Goal: Register for event/course

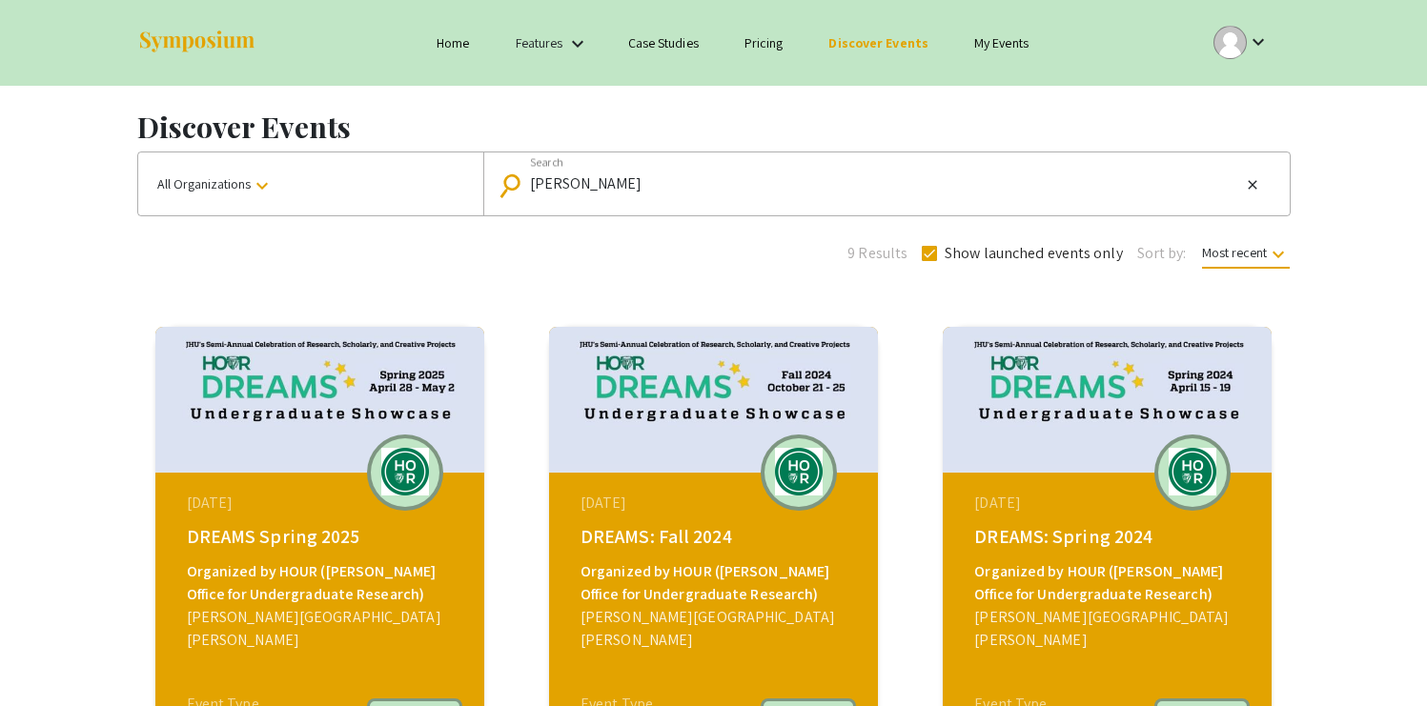
scroll to position [451, 0]
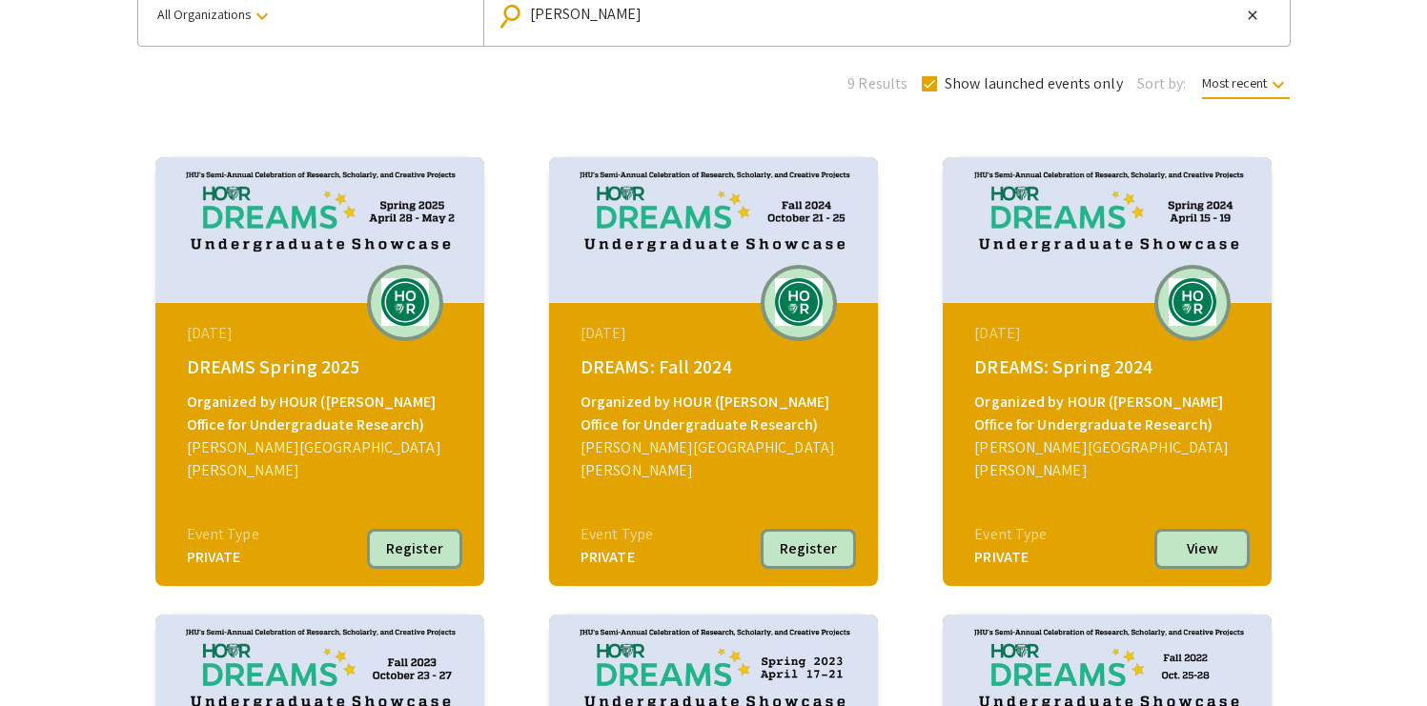
scroll to position [186, 0]
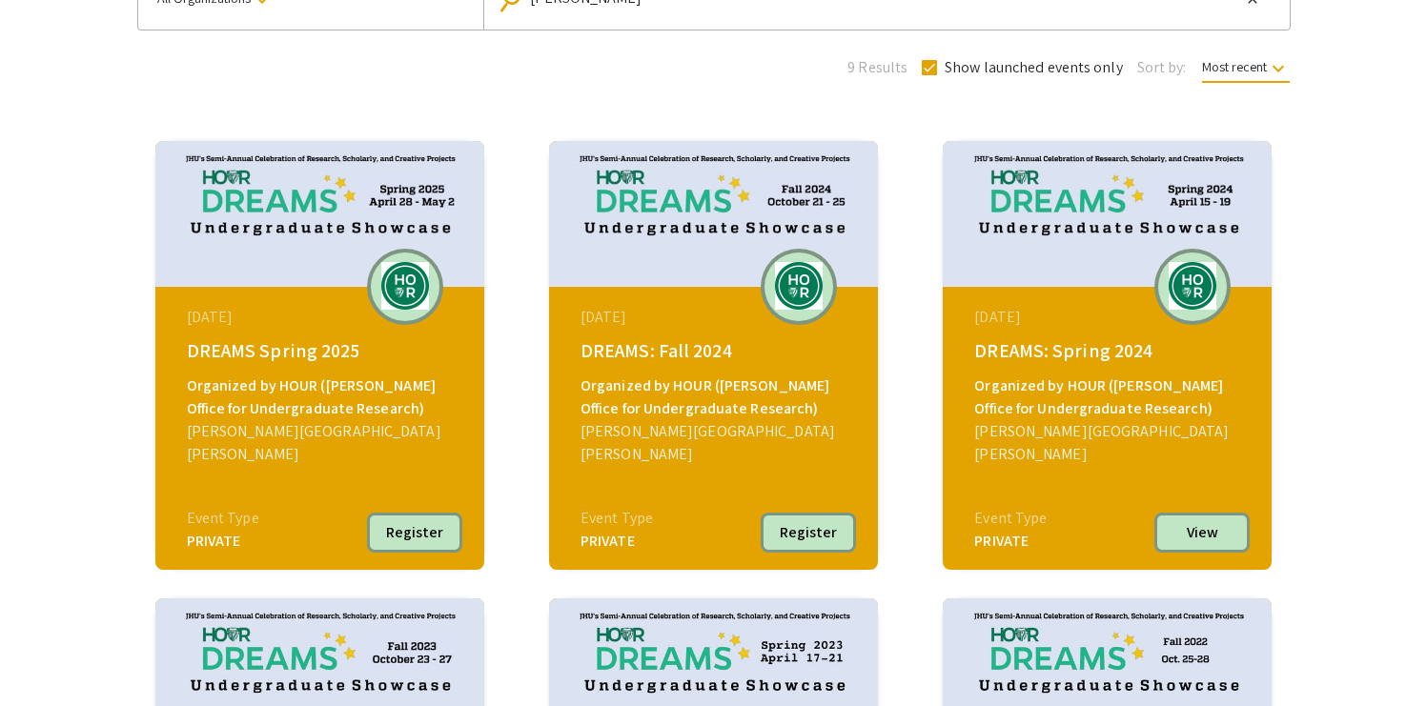
click at [707, 365] on div "DREAMS: Fall 2024" at bounding box center [715, 350] width 271 height 29
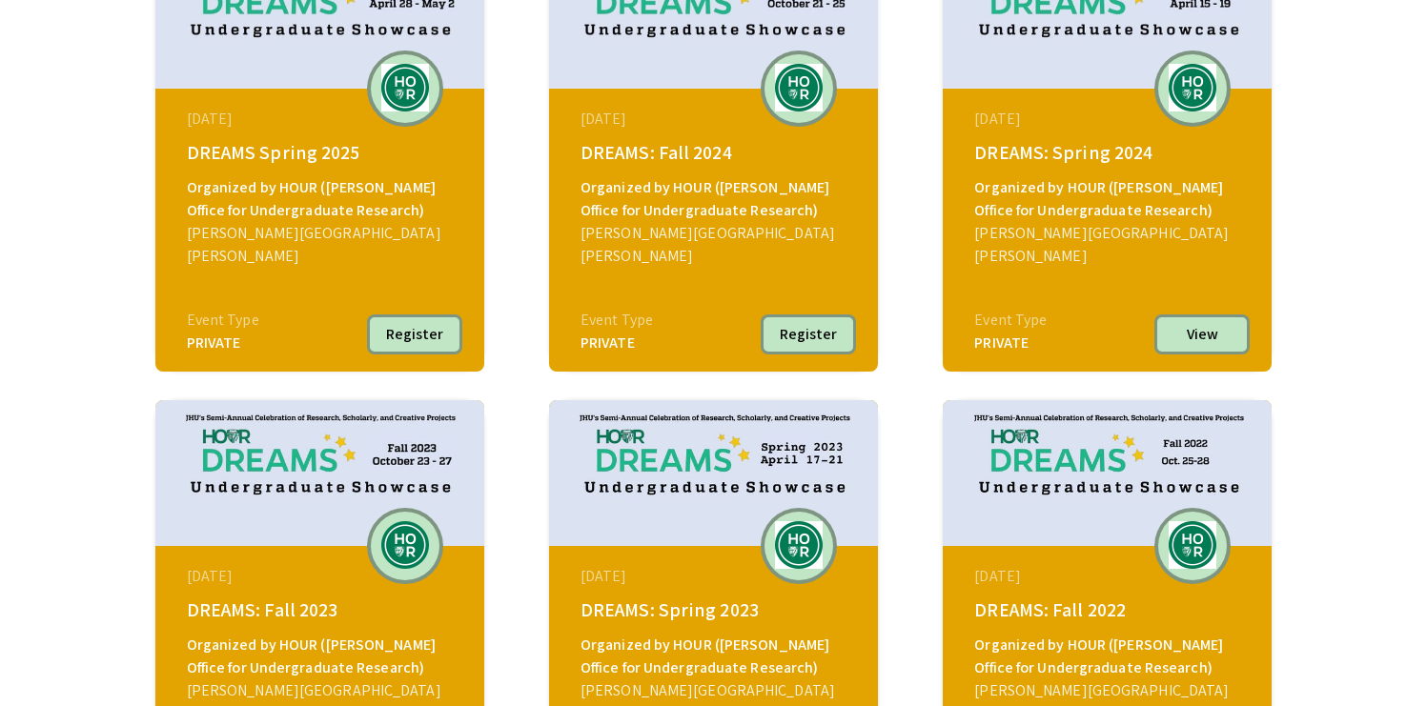
scroll to position [789, 0]
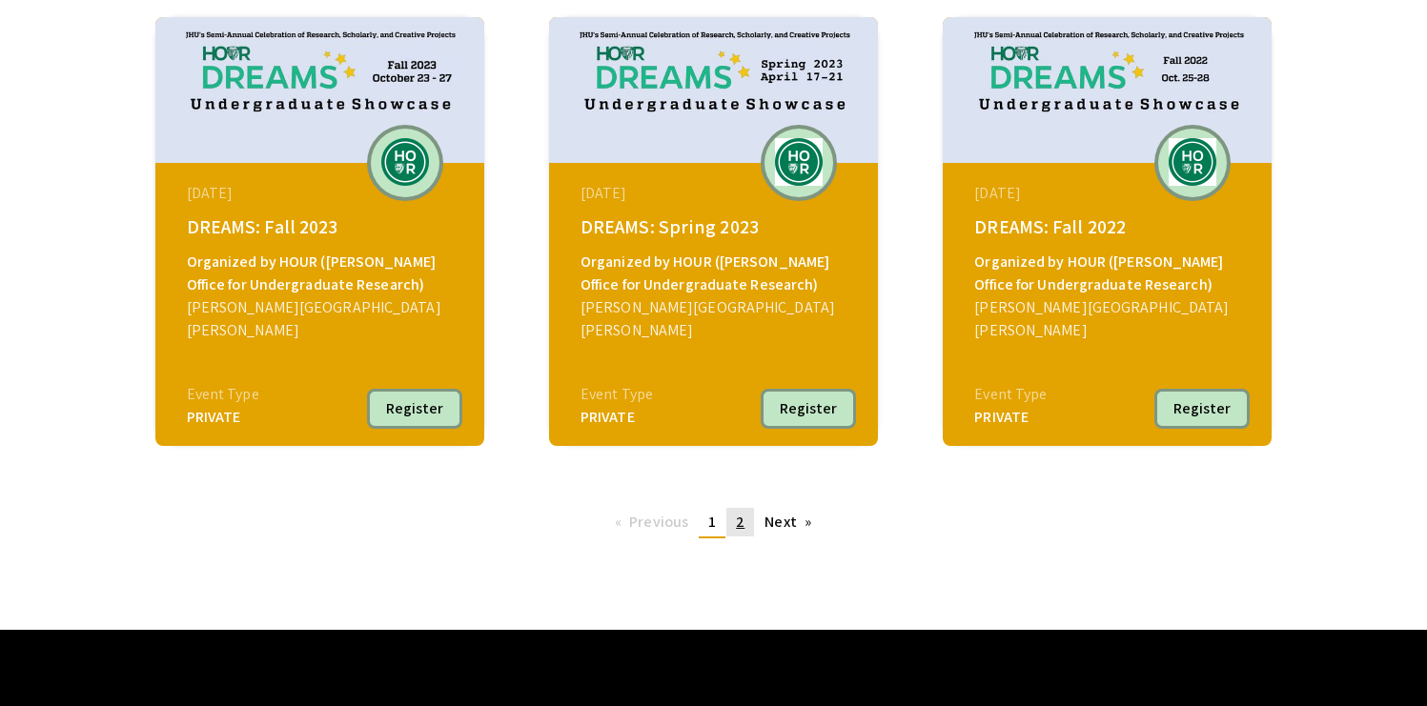
click at [743, 516] on span "2" at bounding box center [740, 522] width 9 height 20
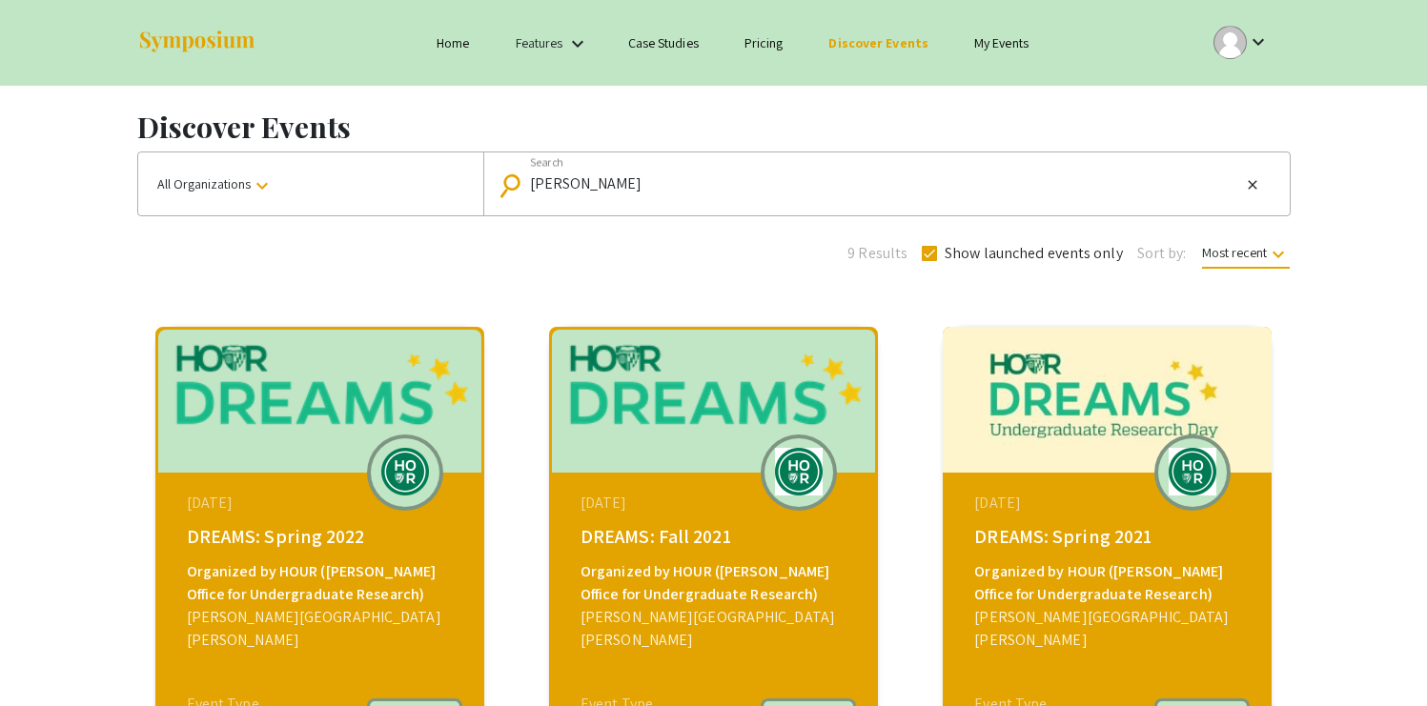
click at [507, 196] on mat-icon "search" at bounding box center [515, 185] width 28 height 33
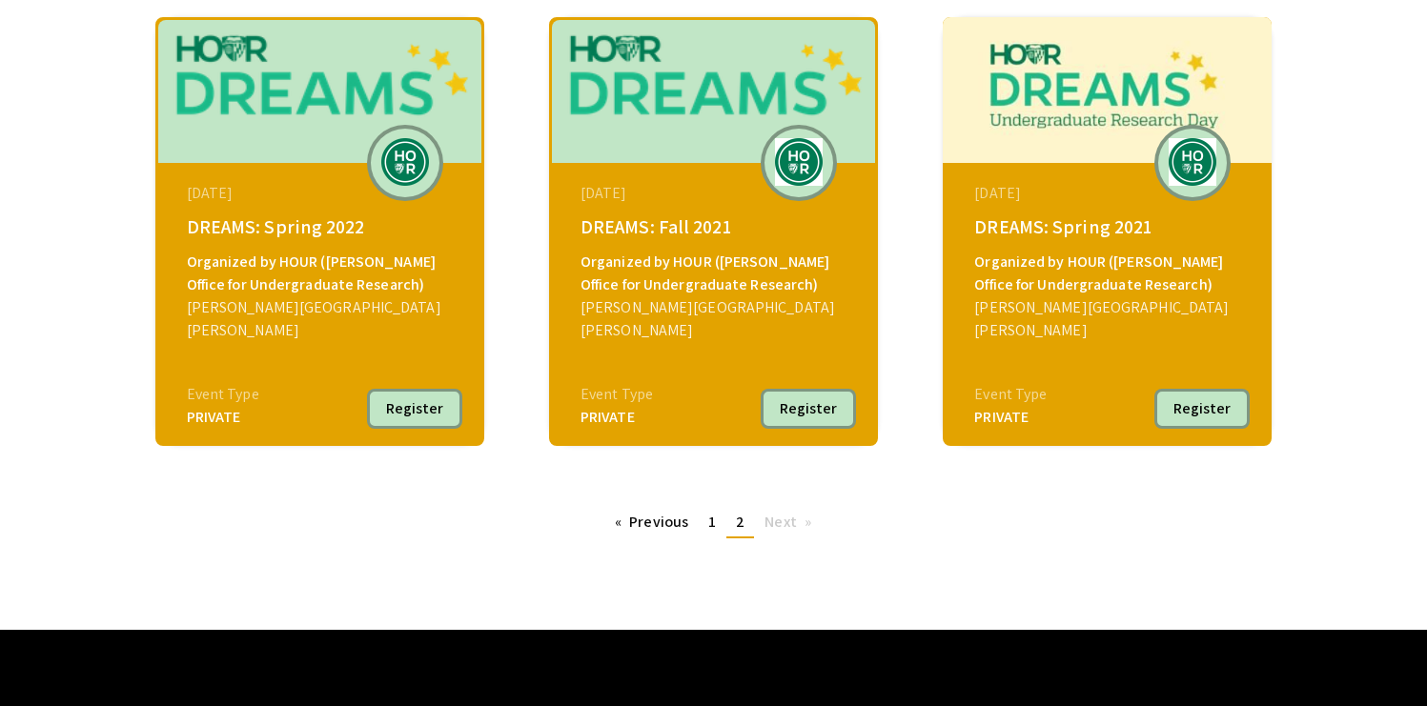
click at [779, 151] on img at bounding box center [798, 162] width 57 height 48
click at [705, 512] on link "page 1" at bounding box center [712, 522] width 27 height 29
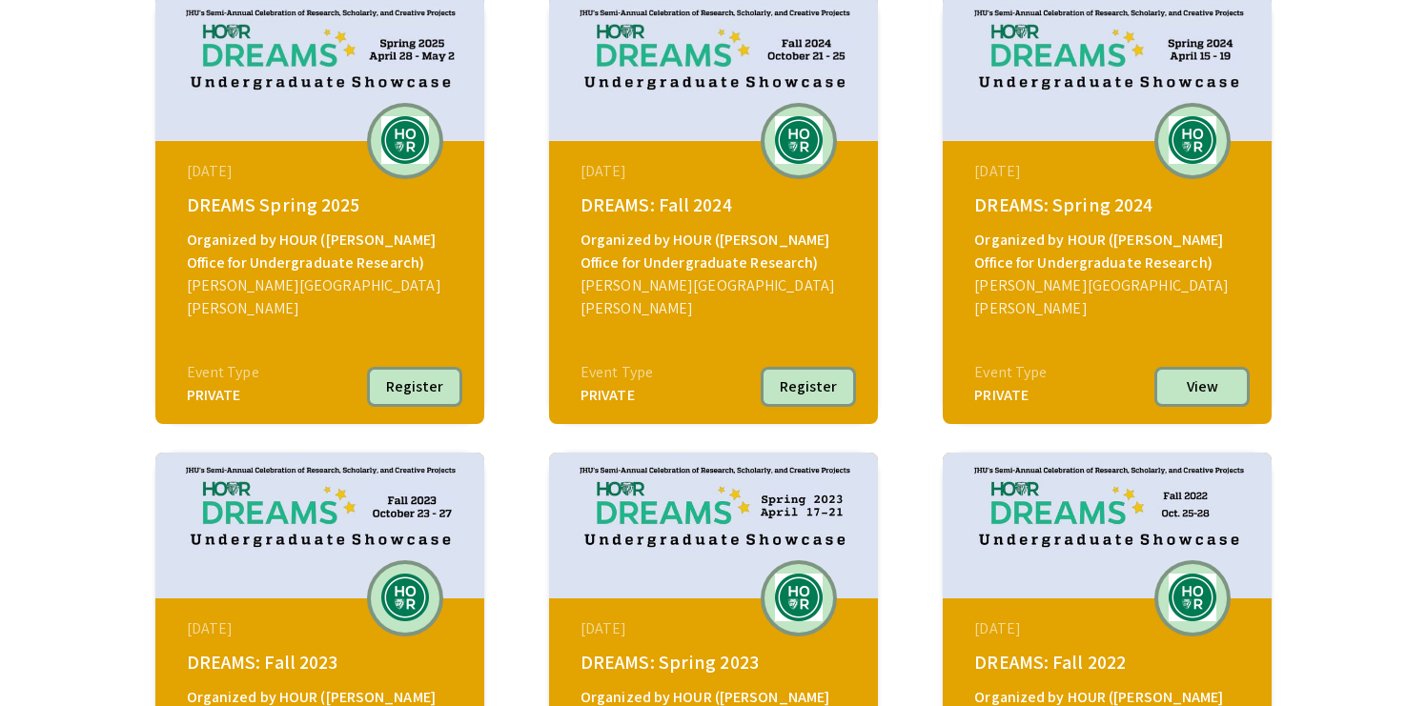
click at [828, 388] on button "Register" at bounding box center [808, 387] width 95 height 40
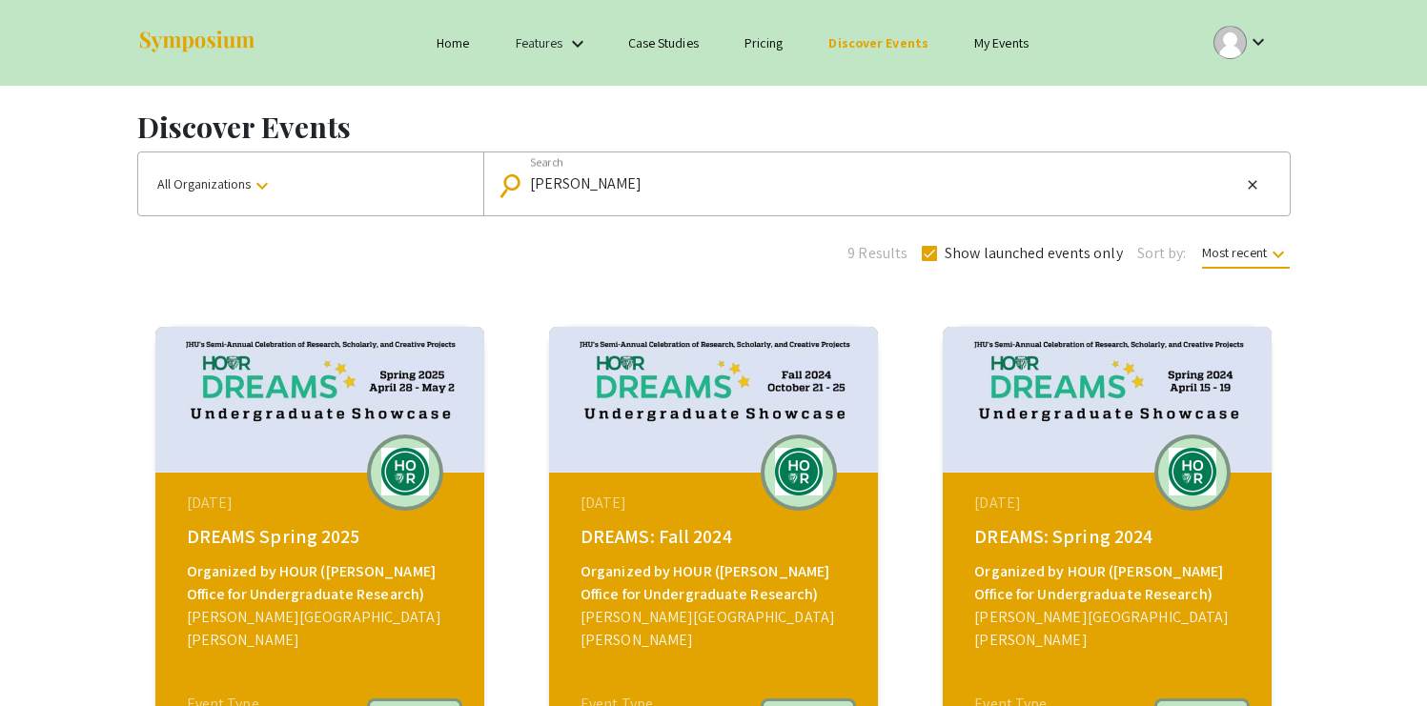
scroll to position [253, 0]
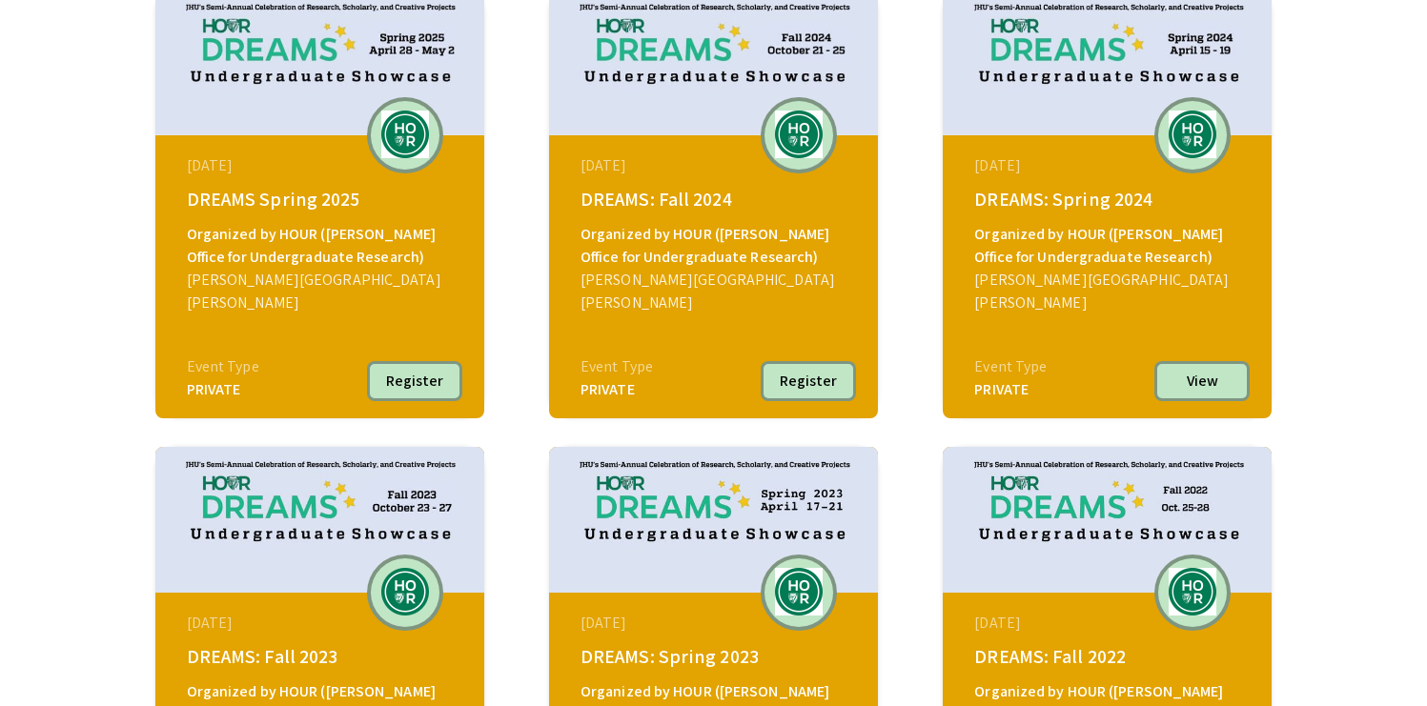
scroll to position [434, 0]
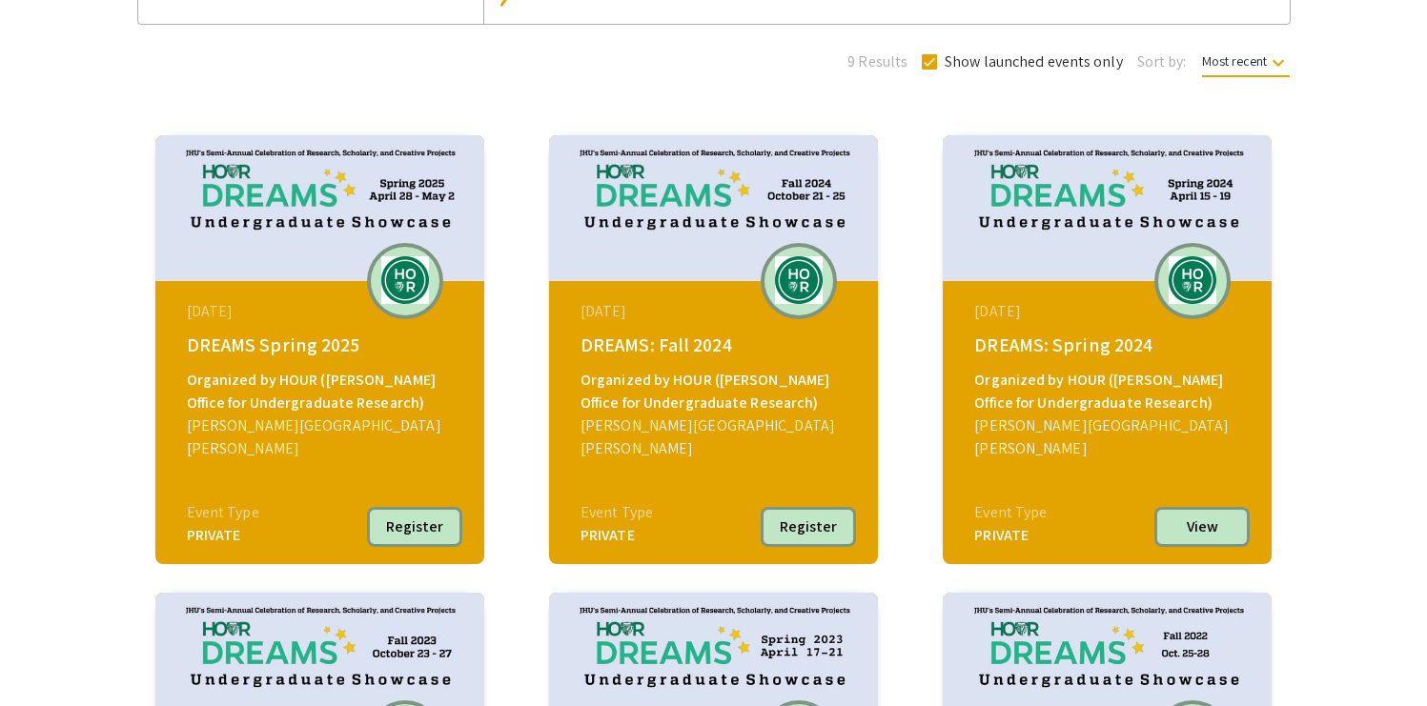
scroll to position [334, 0]
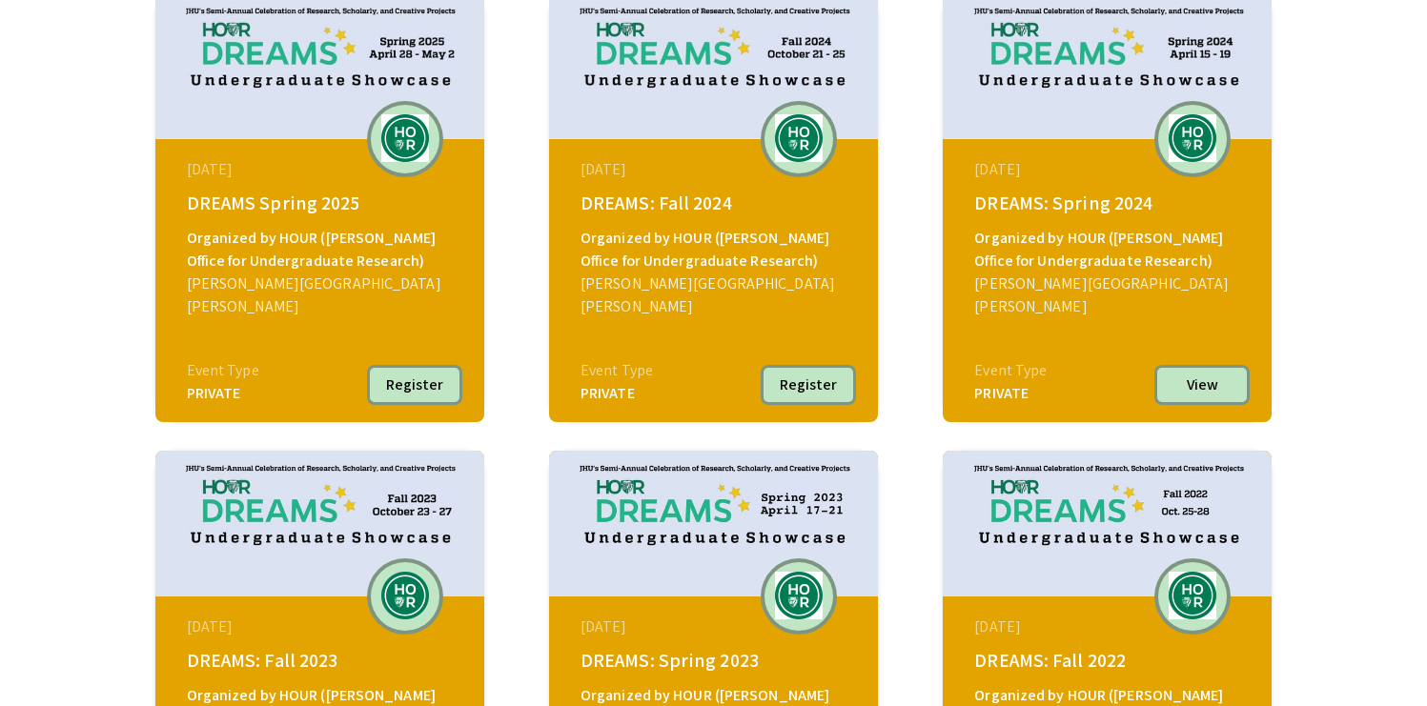
click at [426, 385] on button "Register" at bounding box center [414, 385] width 95 height 40
click at [371, 173] on div "April 28, 2025" at bounding box center [322, 169] width 271 height 23
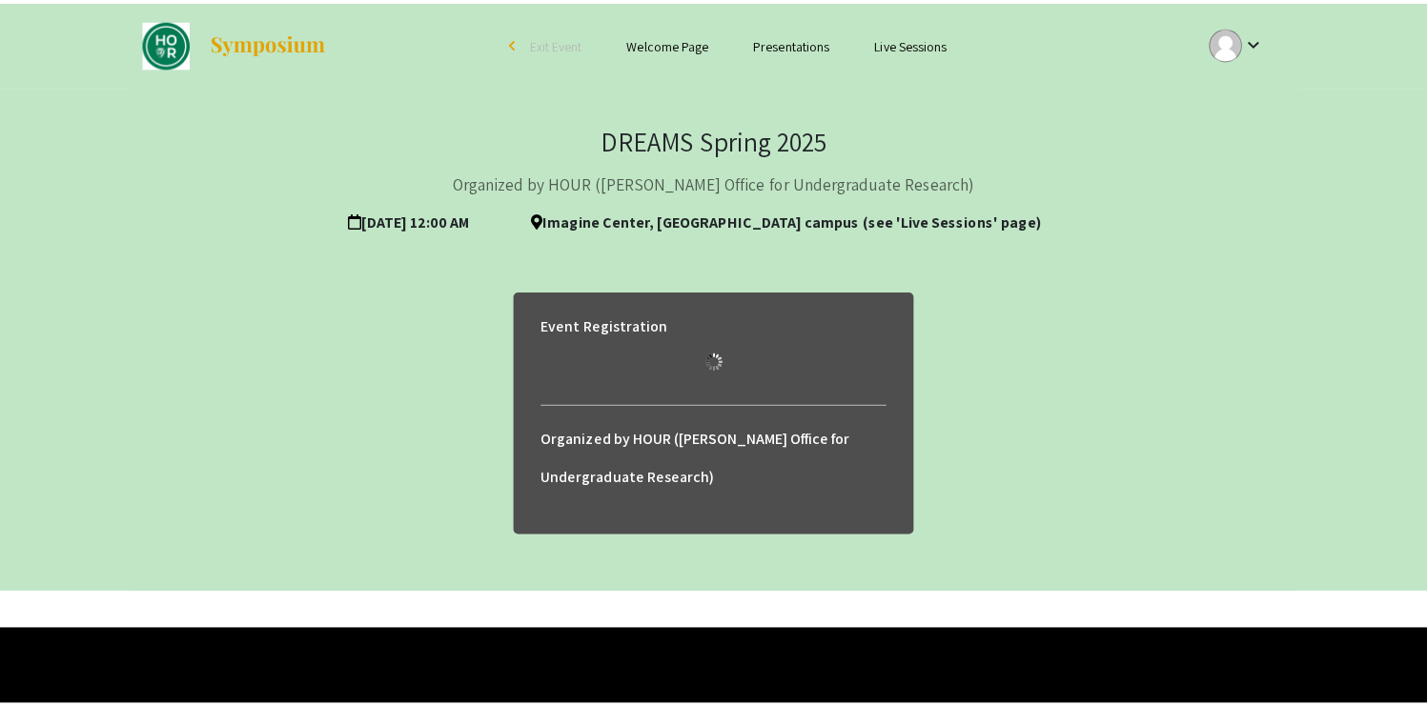
scroll to position [334, 0]
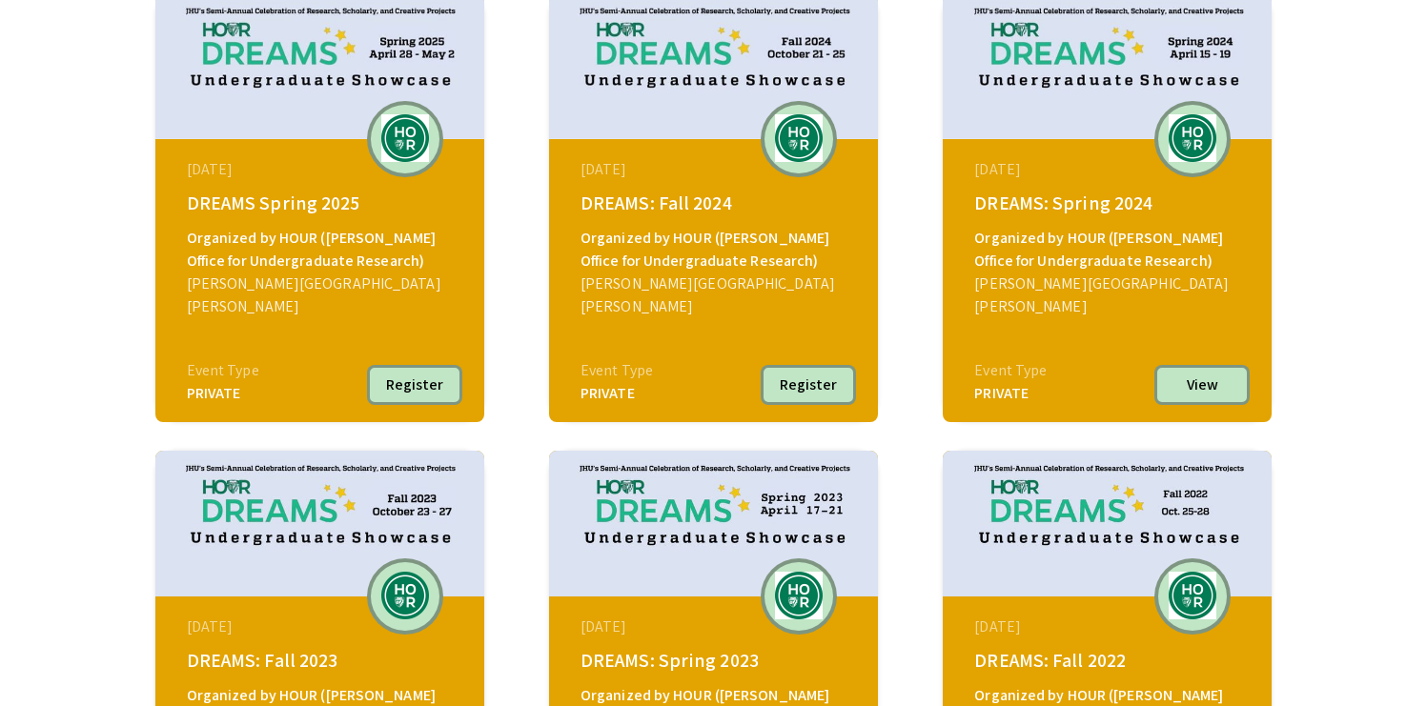
click at [294, 93] on img at bounding box center [319, 66] width 329 height 146
click at [415, 142] on img at bounding box center [405, 138] width 57 height 48
click at [221, 362] on div "Event Type" at bounding box center [223, 370] width 72 height 23
click at [438, 385] on button "Register" at bounding box center [414, 385] width 95 height 40
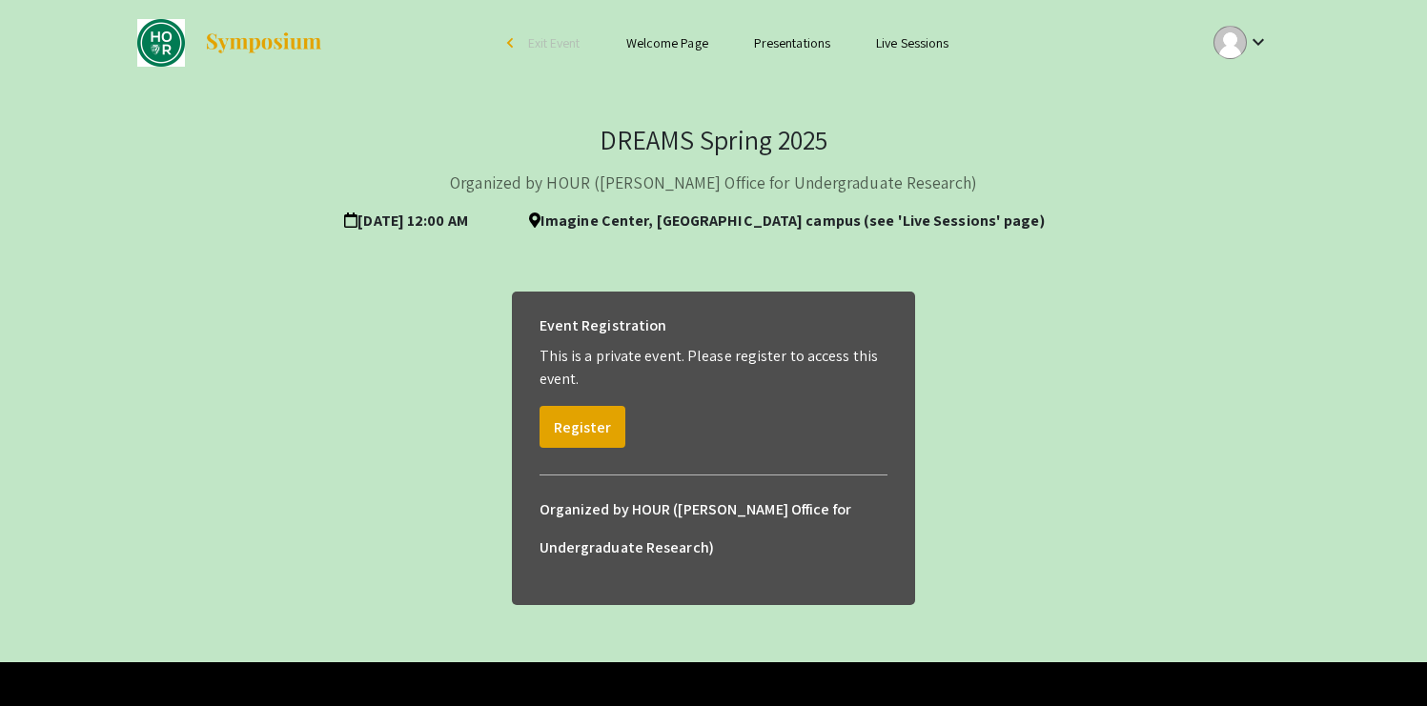
click at [782, 43] on link "Presentations" at bounding box center [792, 42] width 76 height 17
click at [790, 38] on link "Presentations" at bounding box center [792, 42] width 76 height 17
click at [507, 47] on div "arrow_back_ios" at bounding box center [512, 42] width 11 height 11
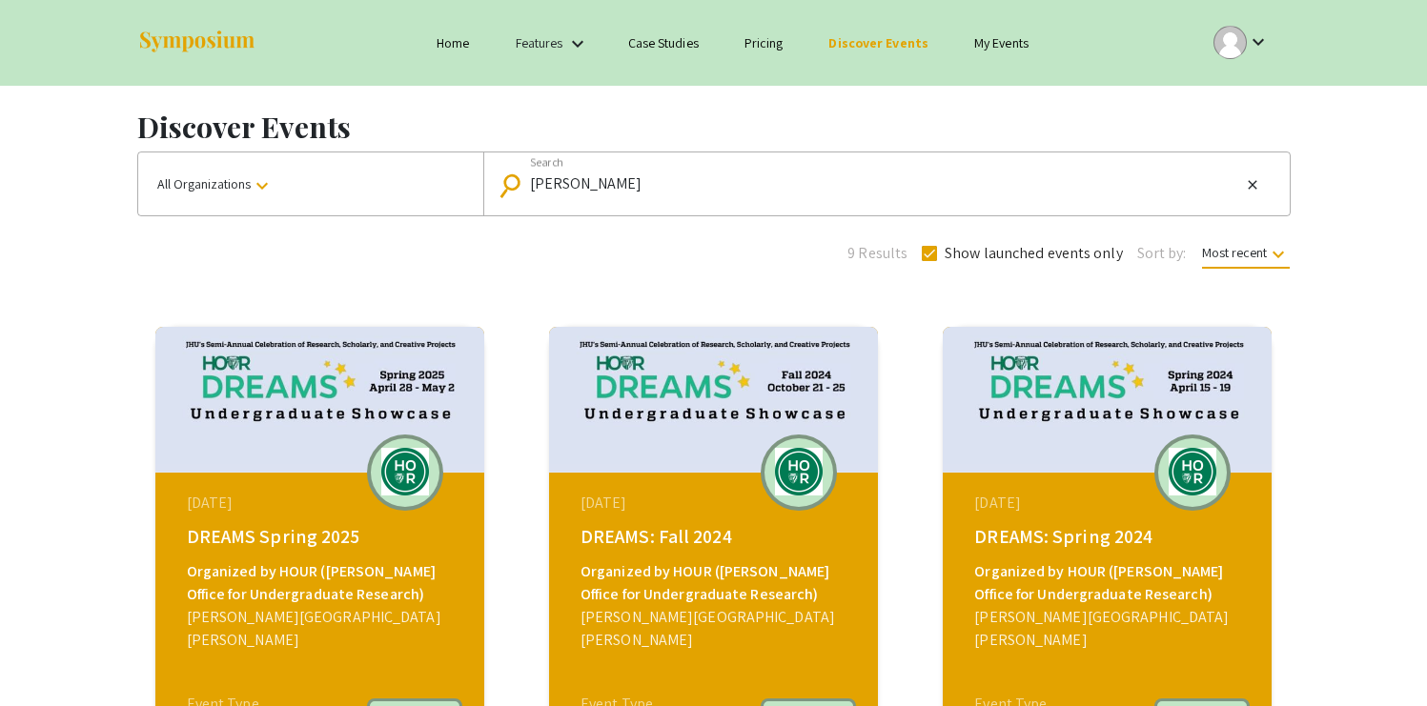
scroll to position [264, 0]
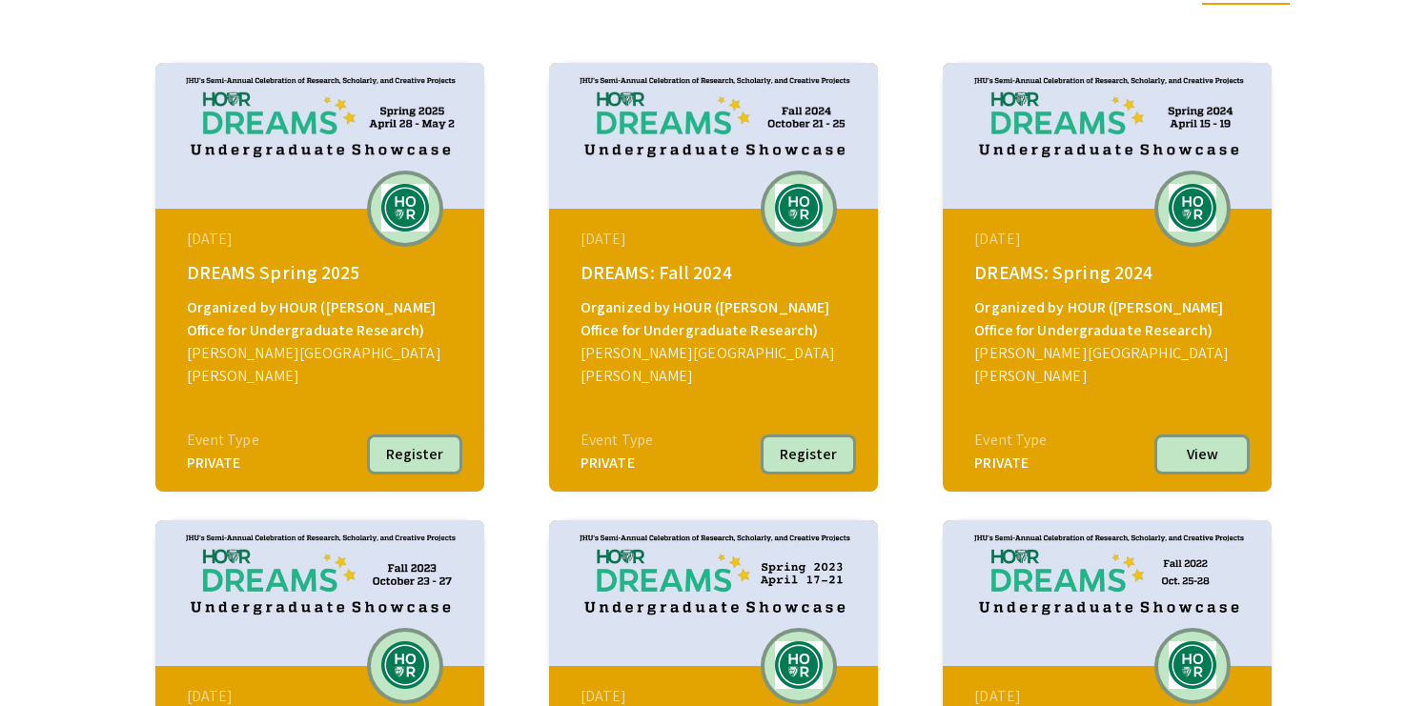
click at [418, 452] on button "Register" at bounding box center [414, 455] width 95 height 40
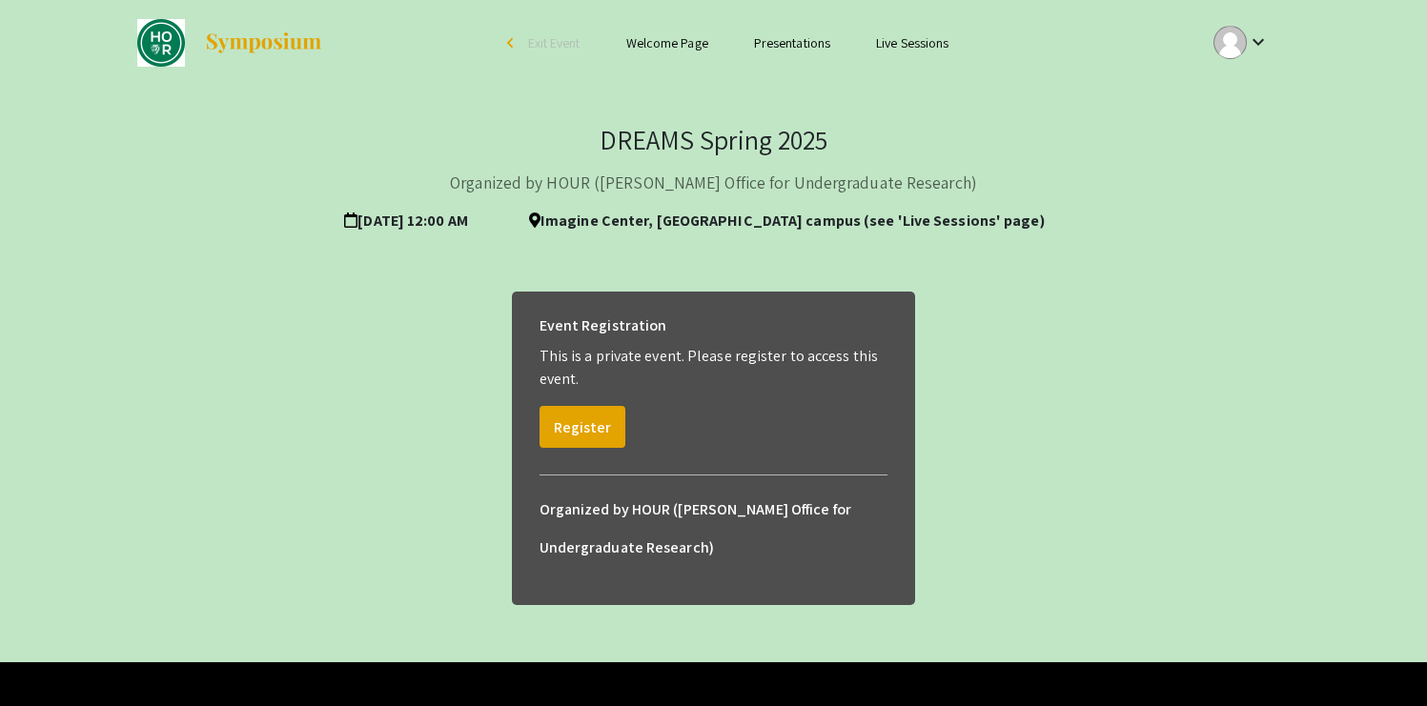
click at [799, 47] on link "Presentations" at bounding box center [792, 42] width 76 height 17
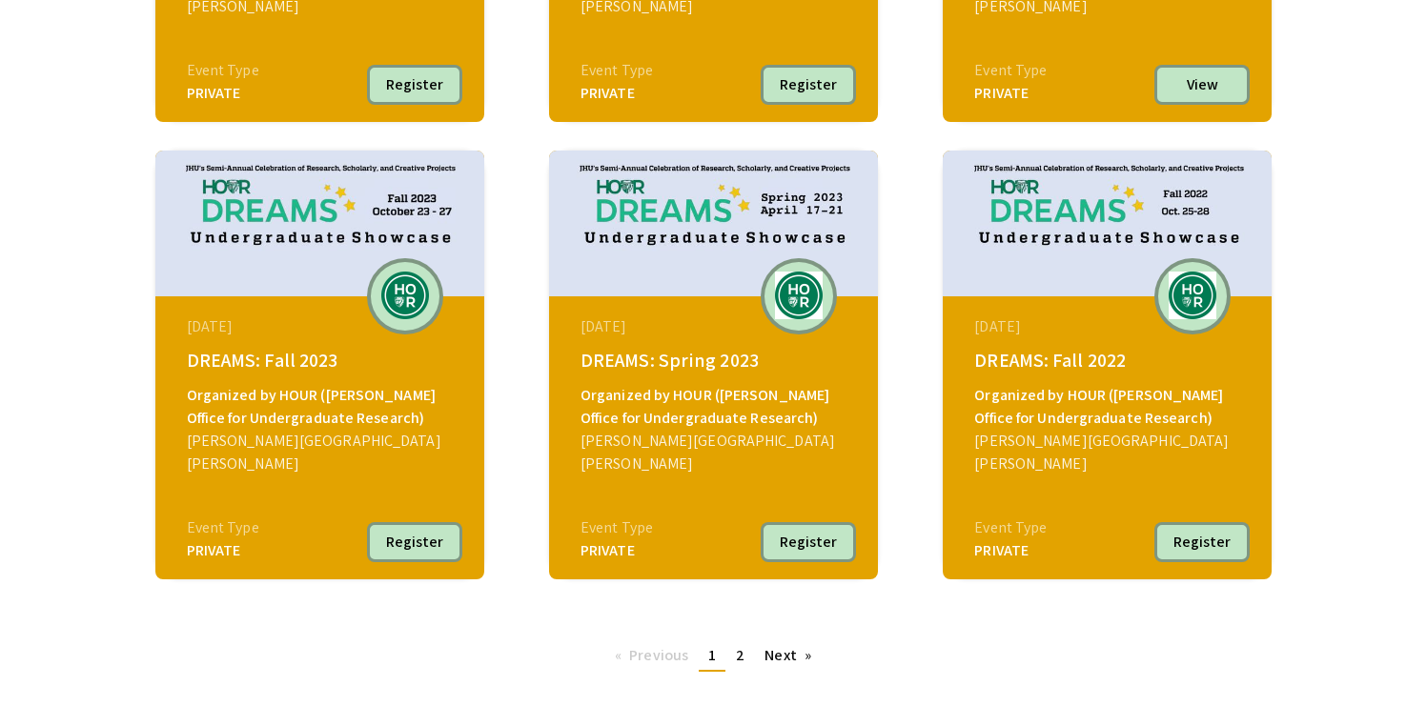
scroll to position [633, 0]
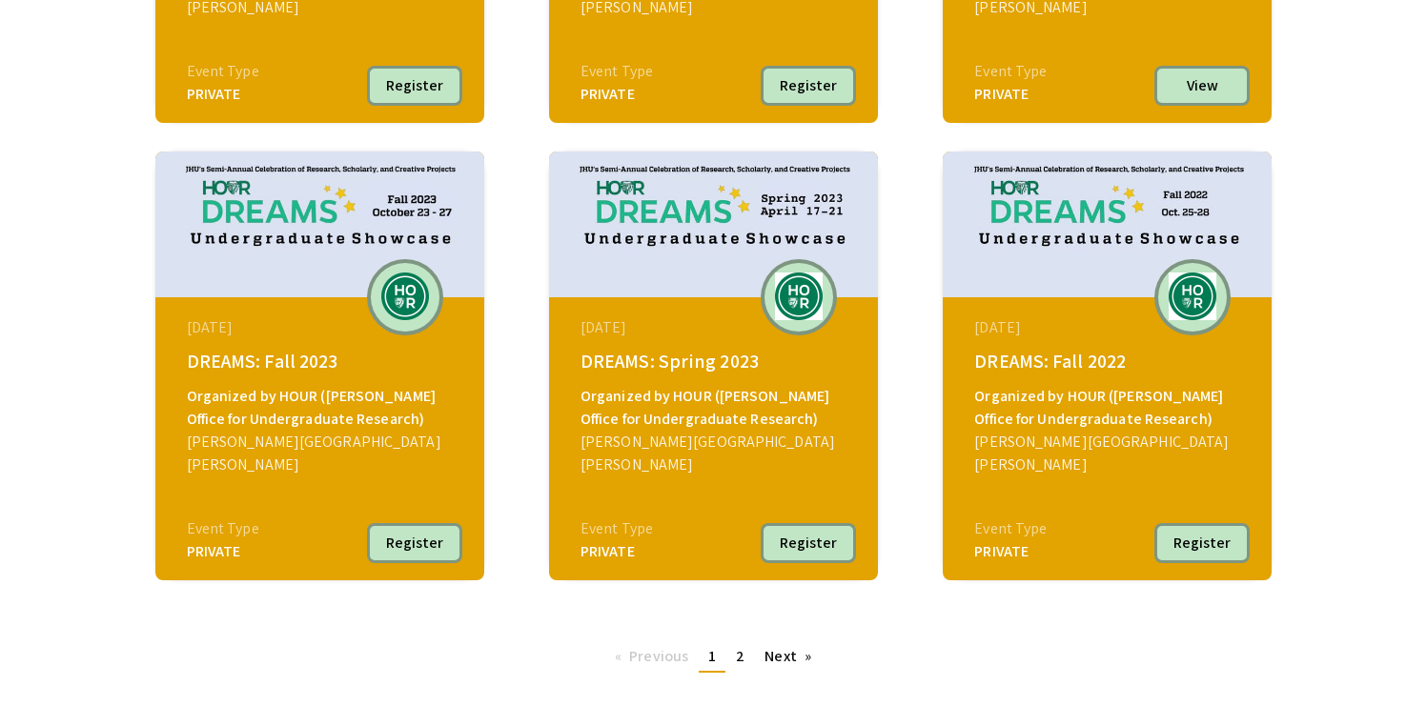
click at [401, 557] on button "Register" at bounding box center [414, 543] width 95 height 40
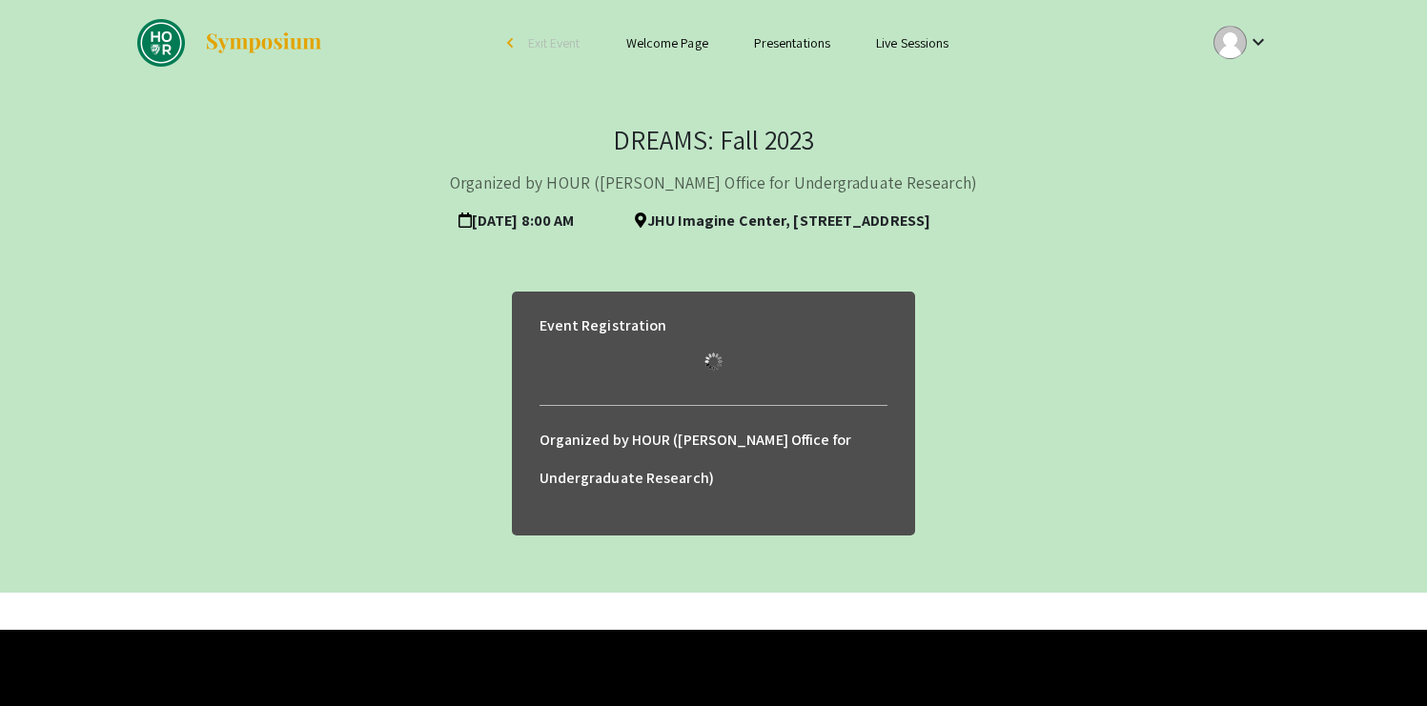
scroll to position [5, 0]
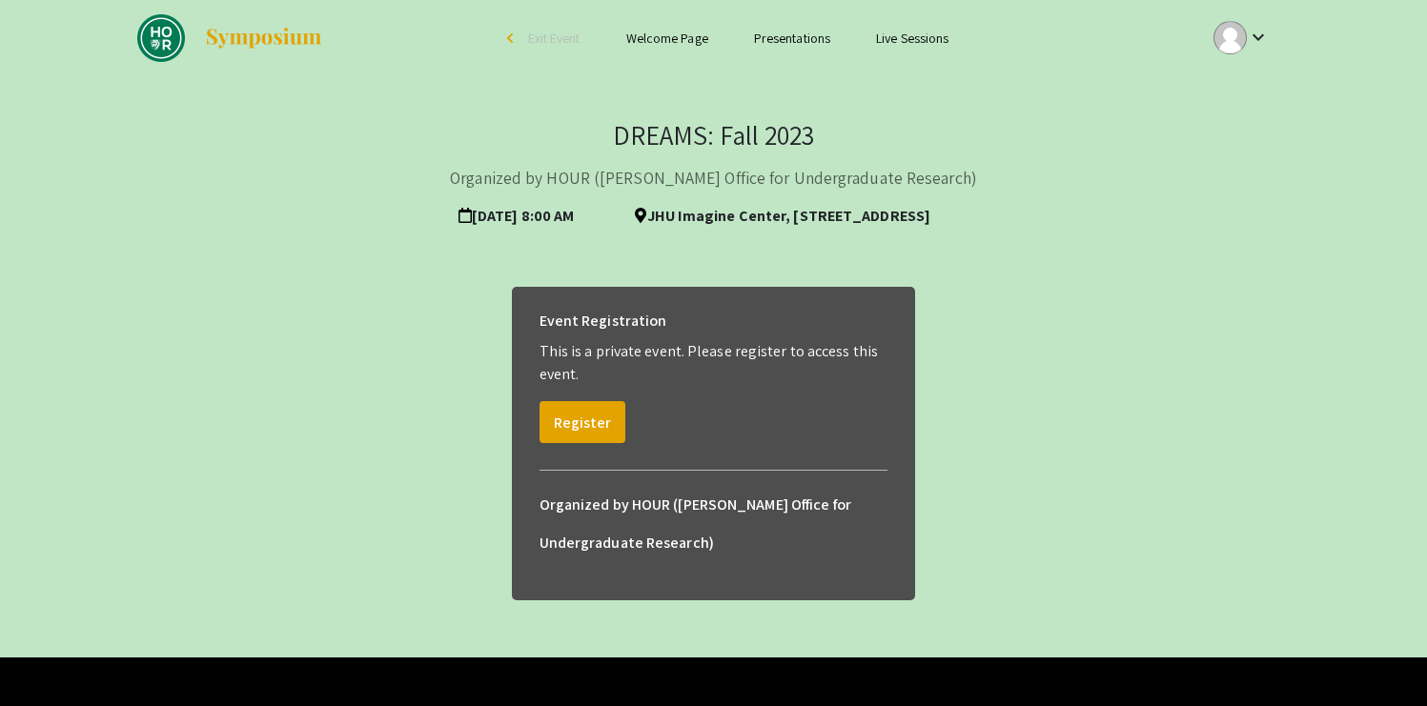
click at [806, 39] on link "Presentations" at bounding box center [792, 38] width 76 height 17
click at [800, 44] on link "Presentations" at bounding box center [792, 38] width 76 height 17
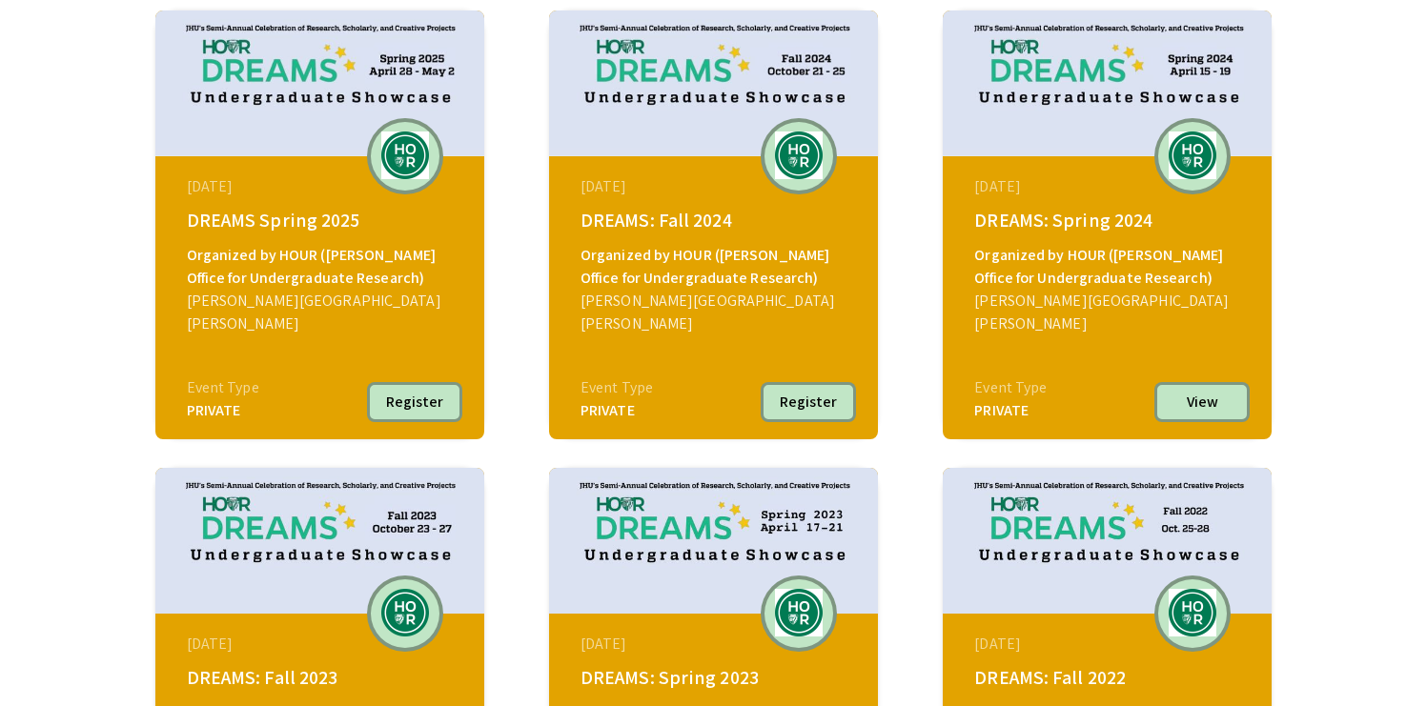
scroll to position [173, 0]
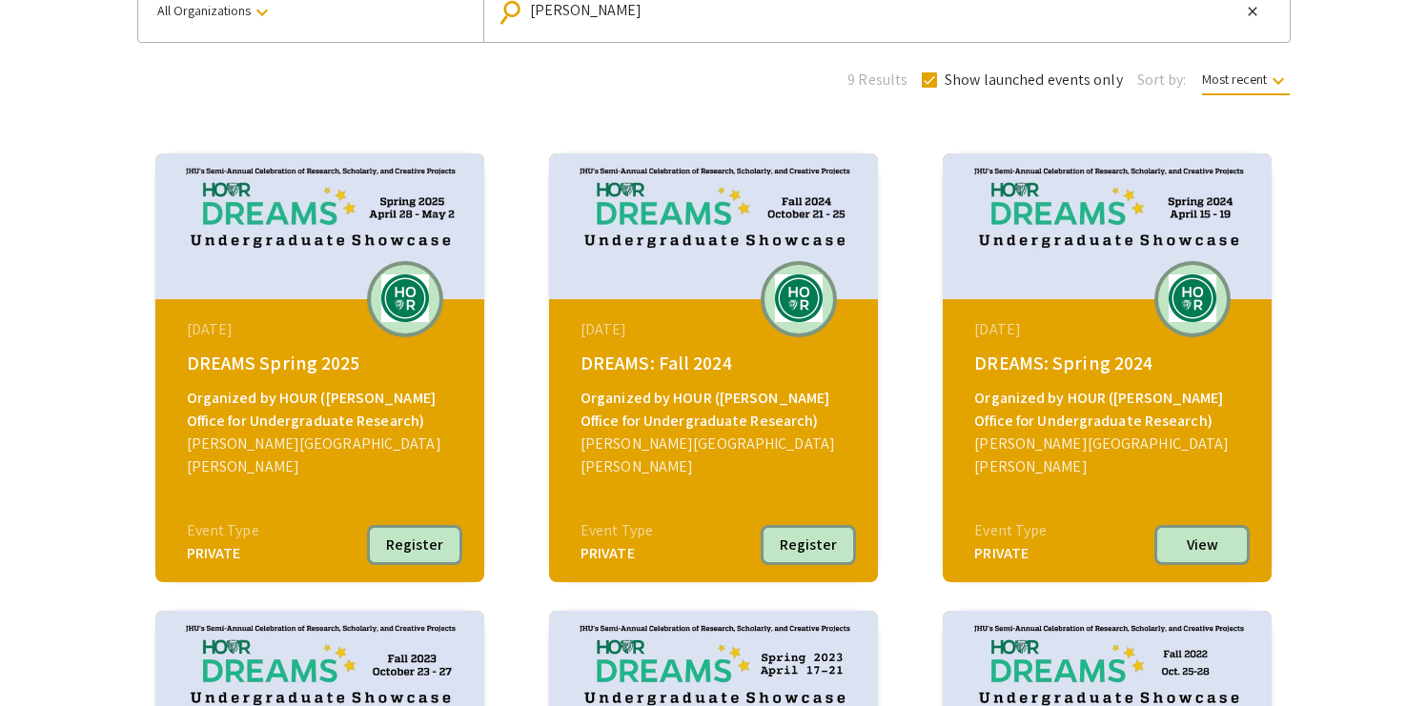
click at [808, 562] on button "Register" at bounding box center [808, 545] width 95 height 40
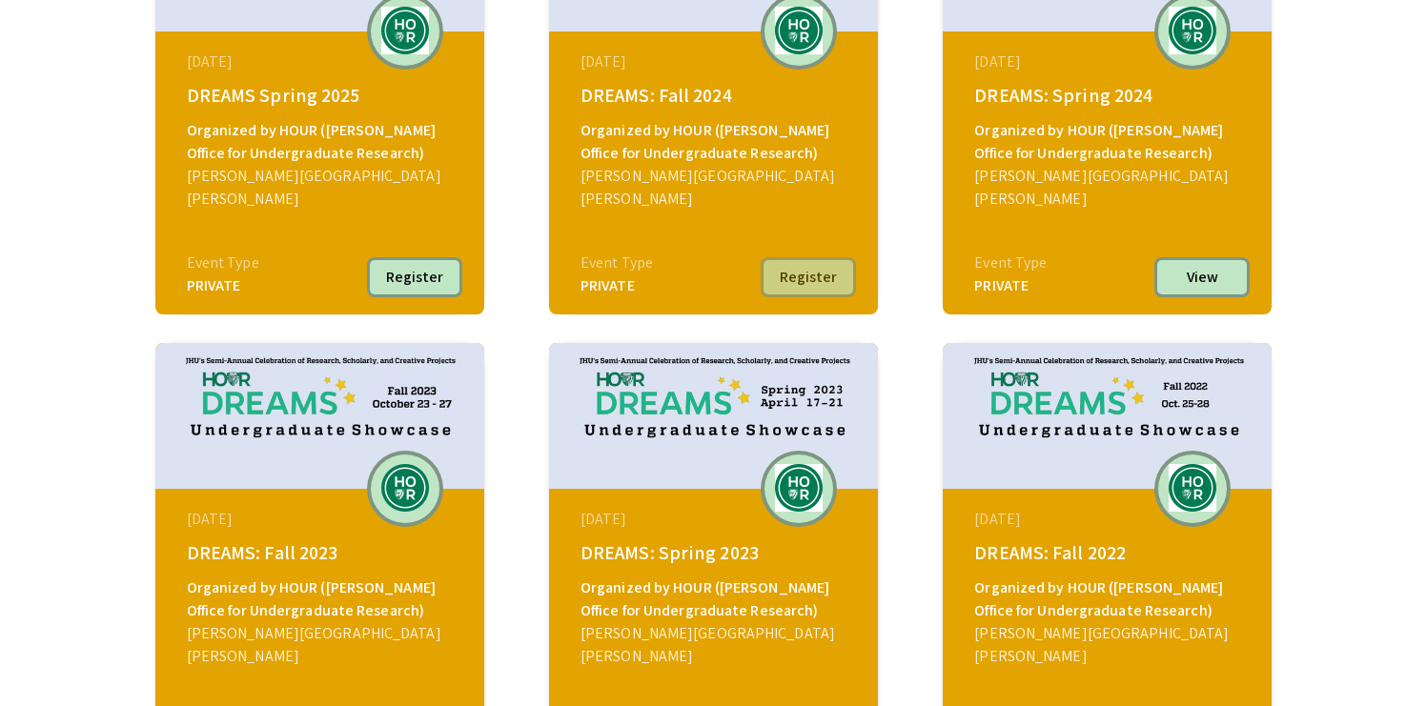
scroll to position [528, 0]
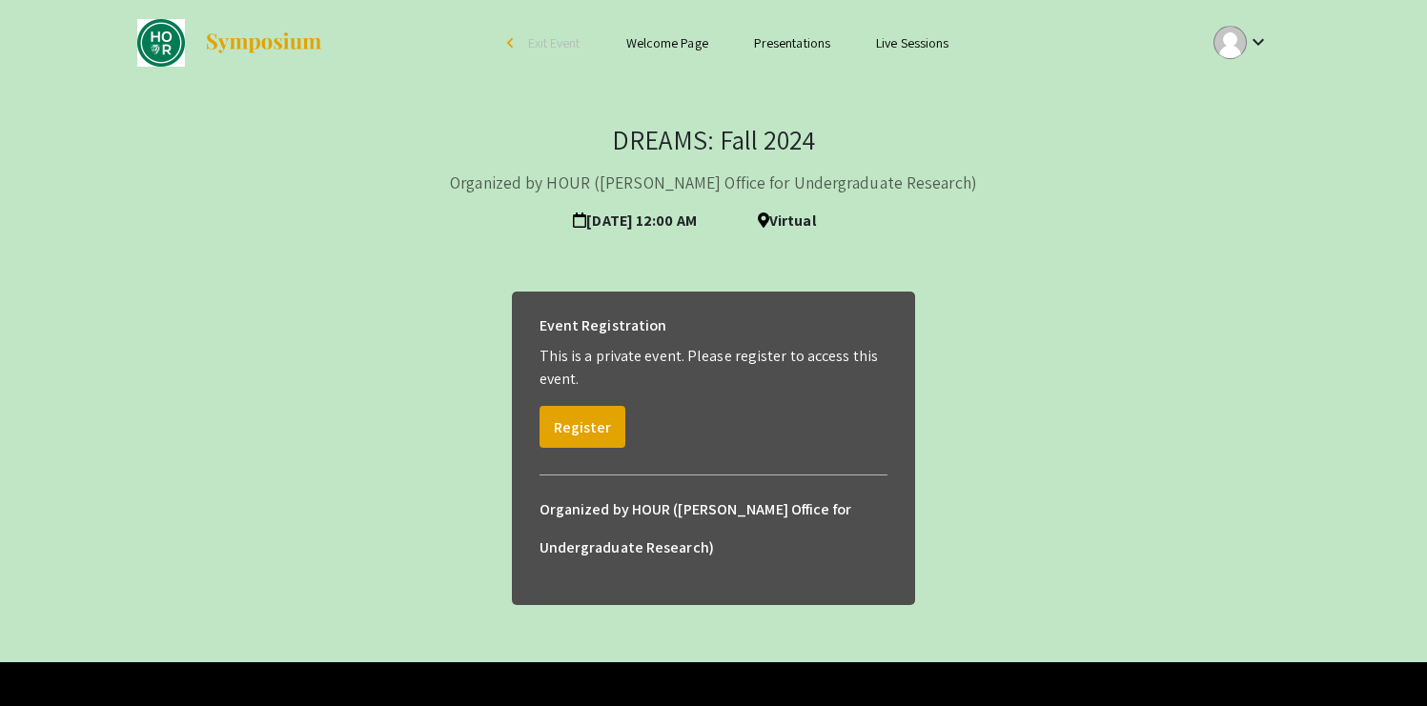
click at [800, 50] on link "Presentations" at bounding box center [792, 42] width 76 height 17
drag, startPoint x: 794, startPoint y: 39, endPoint x: 1203, endPoint y: 0, distance: 410.8
click at [0, 0] on div "Skip navigation arrow_back_ios Exit Event Welcome Page Presentations Live Sessi…" at bounding box center [713, 43] width 1427 height 86
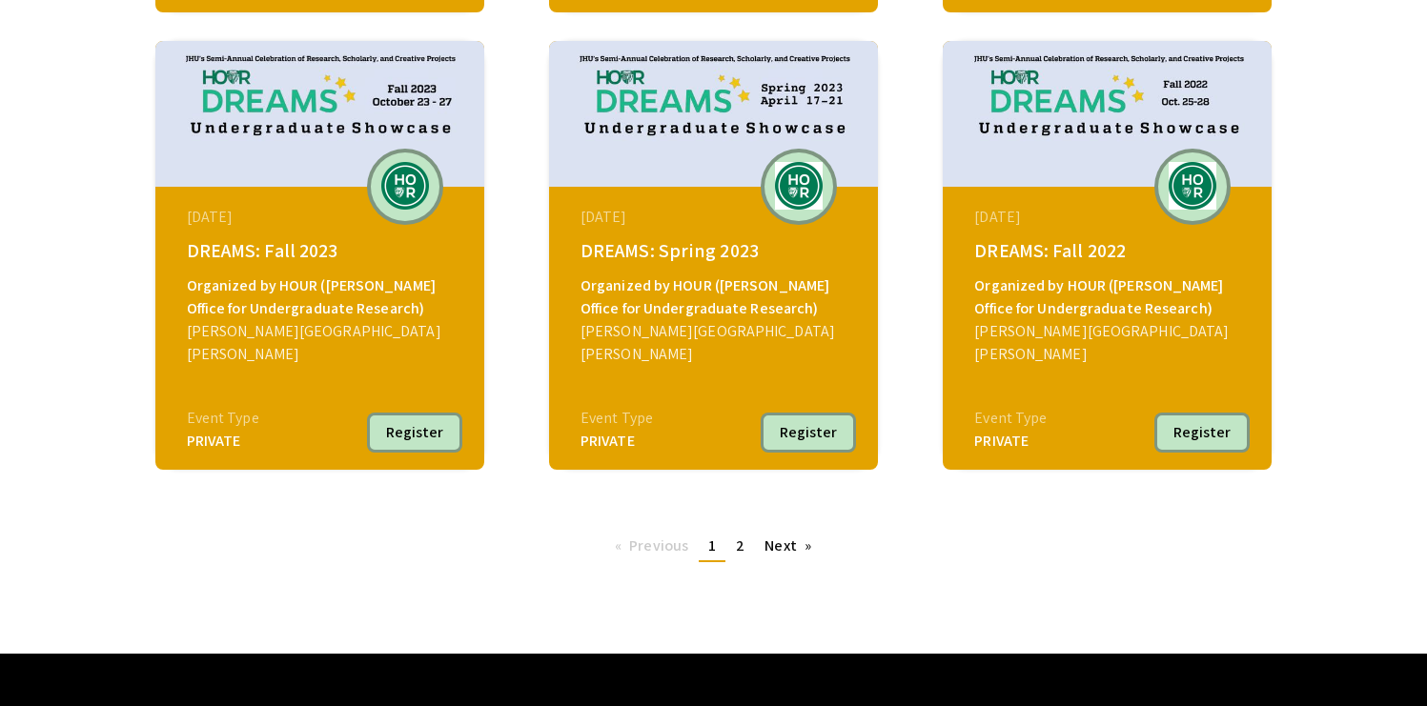
scroll to position [789, 0]
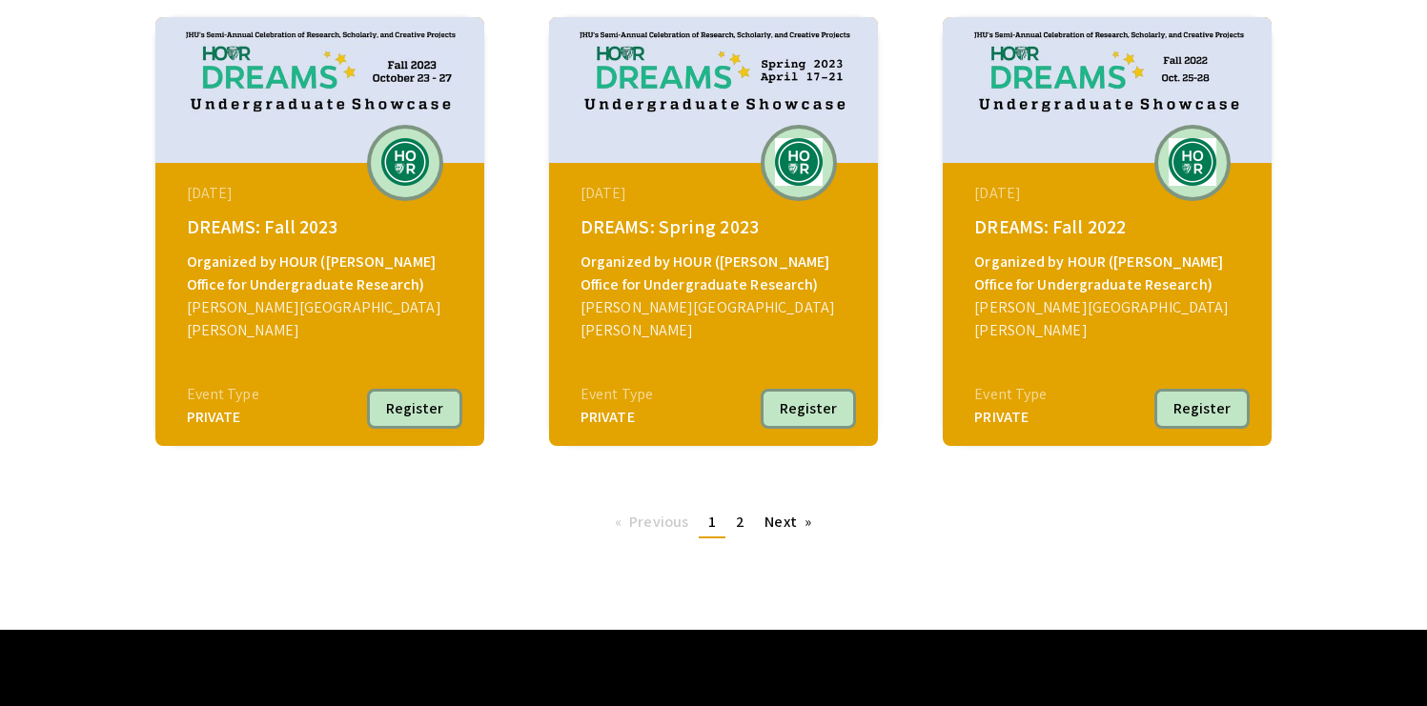
click at [431, 389] on button "Register" at bounding box center [414, 409] width 95 height 40
click at [358, 91] on img at bounding box center [319, 90] width 329 height 146
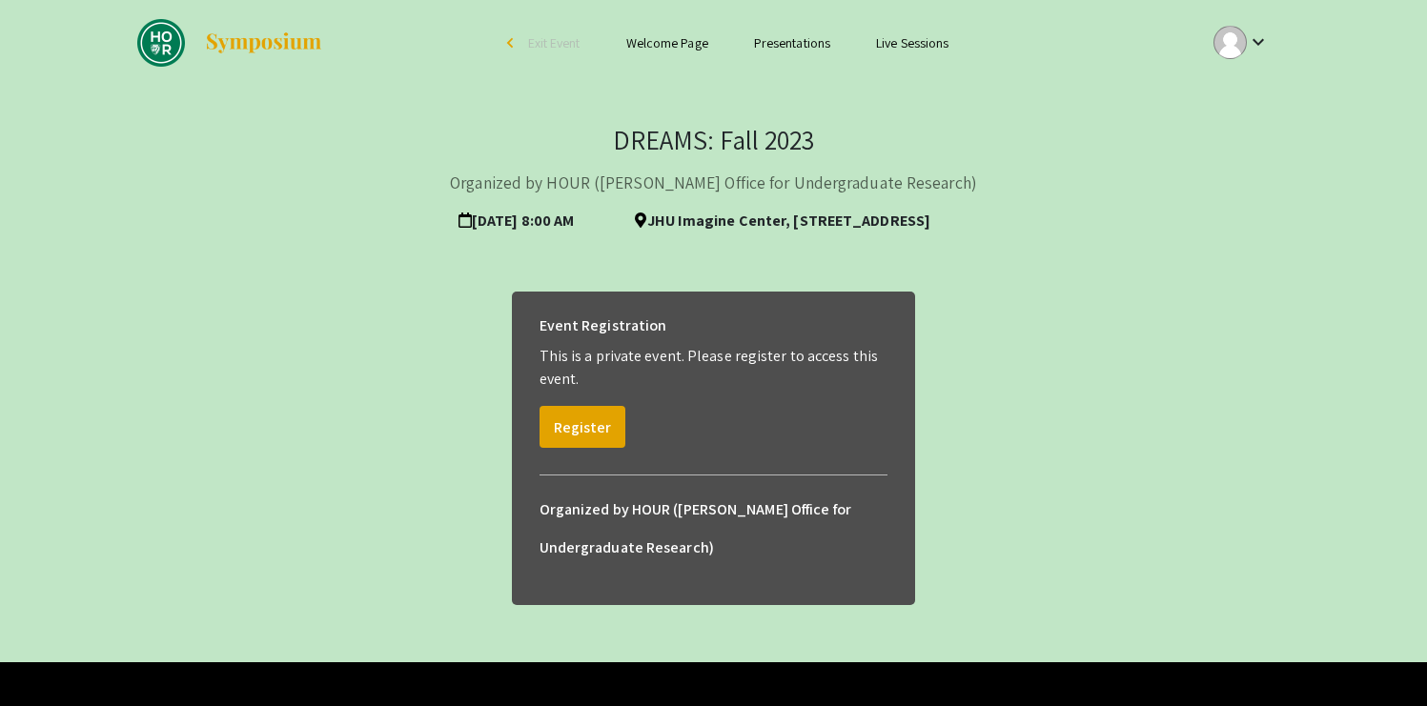
click at [1177, 159] on div "DREAMS: Fall 2023 Organized by HOUR (Hopkins Office for Undergraduate Research)…" at bounding box center [713, 182] width 1153 height 116
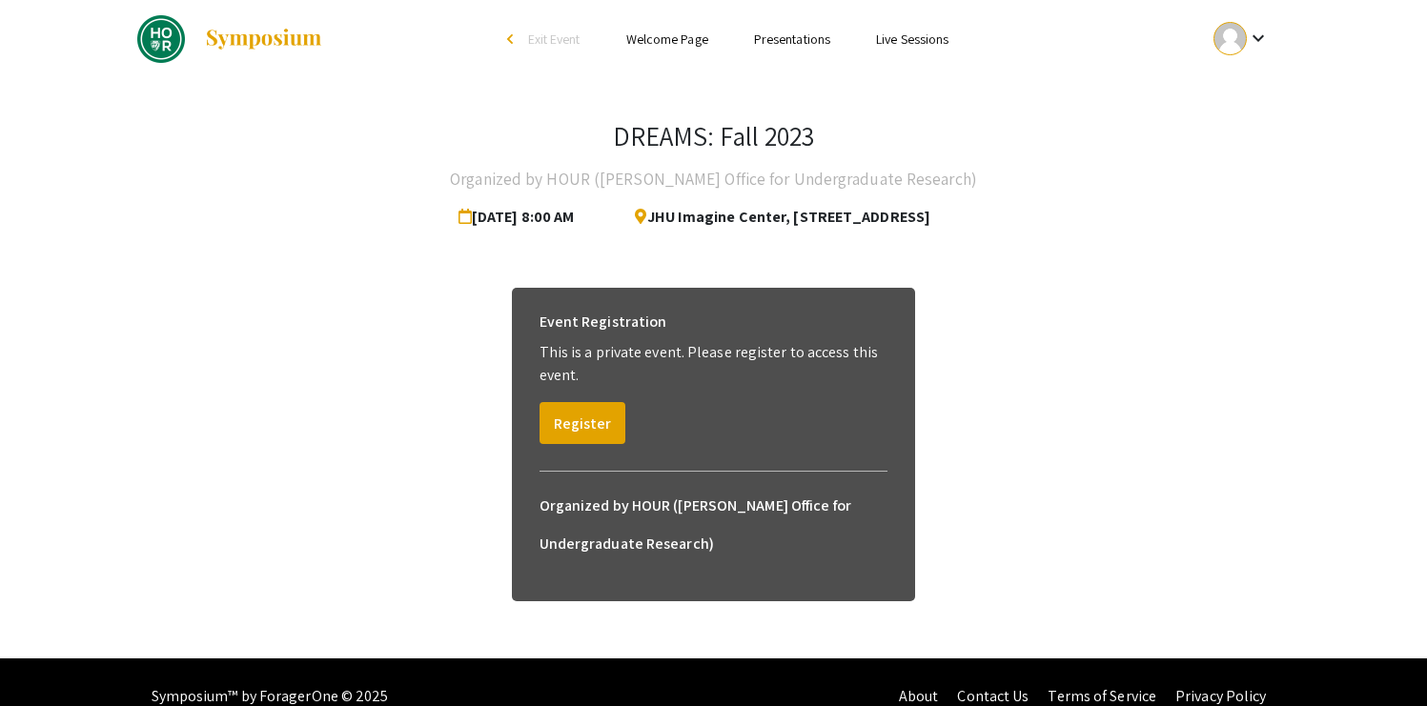
scroll to position [92, 0]
